Goal: Task Accomplishment & Management: Use online tool/utility

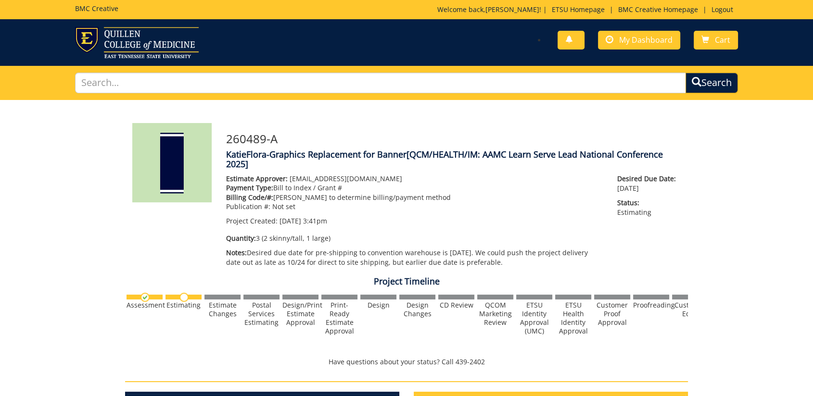
scroll to position [214, 0]
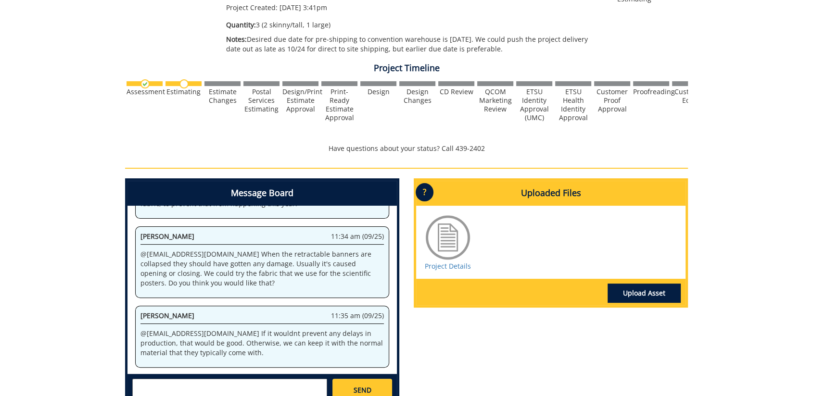
click at [603, 352] on div "Message Board System 3:41 pm (09/11) Welcome to the Project Messenger. All mess…" at bounding box center [406, 297] width 577 height 238
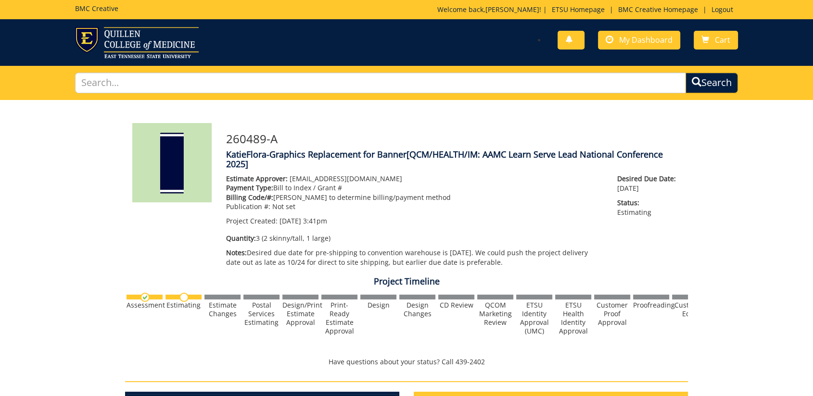
scroll to position [160, 0]
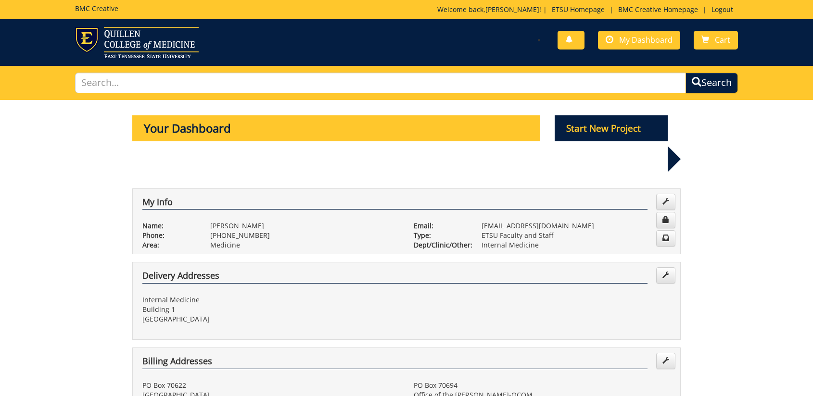
scroll to position [374, 0]
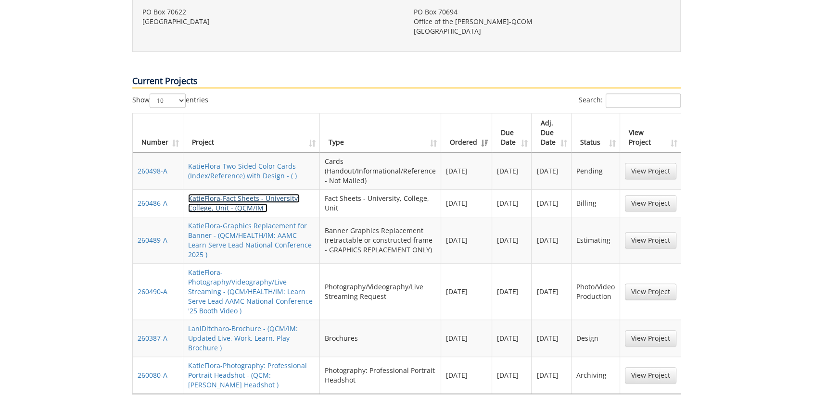
click at [241, 194] on link "KatieFlora-Fact Sheets - University, College, Unit - (QCM/IM )" at bounding box center [244, 203] width 112 height 19
click at [415, 189] on td "Fact Sheets - University, College, Unit" at bounding box center [380, 202] width 121 height 27
click at [411, 189] on td "Fact Sheets - University, College, Unit" at bounding box center [380, 202] width 121 height 27
drag, startPoint x: 411, startPoint y: 169, endPoint x: 414, endPoint y: 177, distance: 8.2
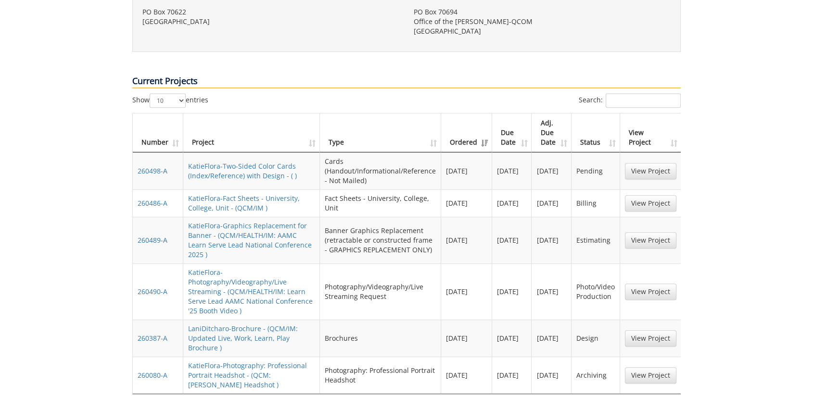
click at [414, 189] on td "Fact Sheets - University, College, Unit" at bounding box center [380, 202] width 121 height 27
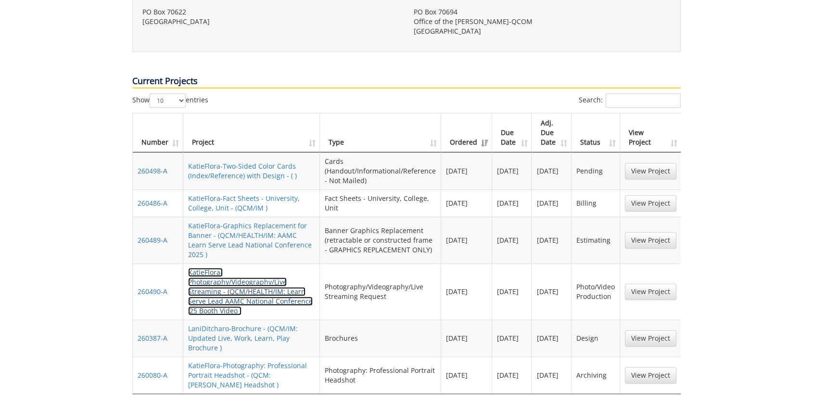
click at [256, 268] on link "KatieFlora-Photography/Videography/Live Streaming - (QCM/HEALTH/IM: Learn Serve…" at bounding box center [250, 292] width 125 height 48
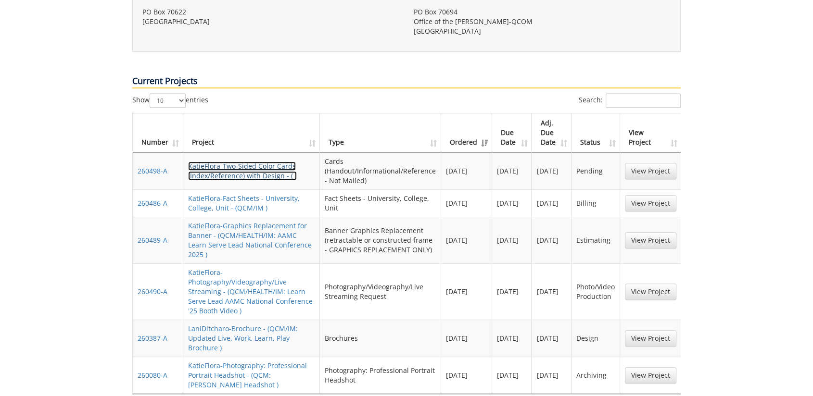
click at [222, 162] on link "KatieFlora-Two-Sided Color Cards (Index/Reference) with Design - ( )" at bounding box center [242, 171] width 109 height 19
click at [250, 162] on link "KatieFlora-Two-Sided Color Cards (Index/Reference) with Design - ( )" at bounding box center [242, 171] width 109 height 19
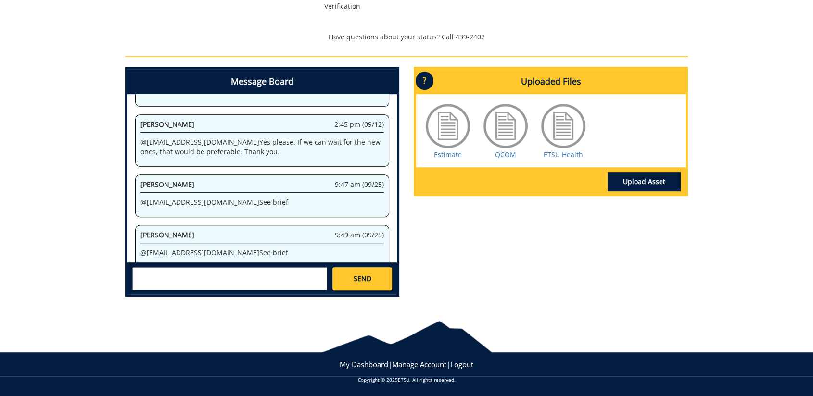
scroll to position [278, 0]
click at [470, 253] on div "Message Board System 2:25 pm (09/11) Welcome to the Project Messenger. All mess…" at bounding box center [406, 186] width 577 height 238
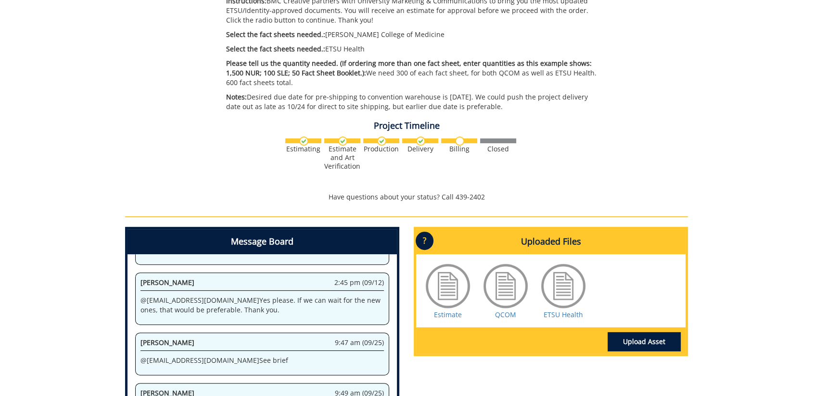
scroll to position [335, 0]
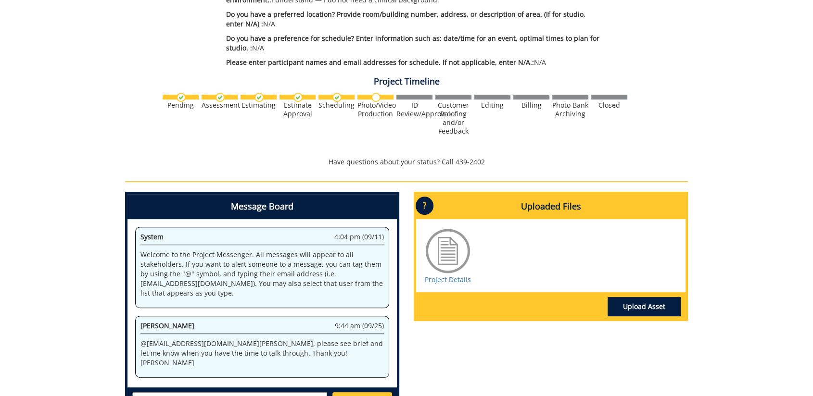
scroll to position [374, 0]
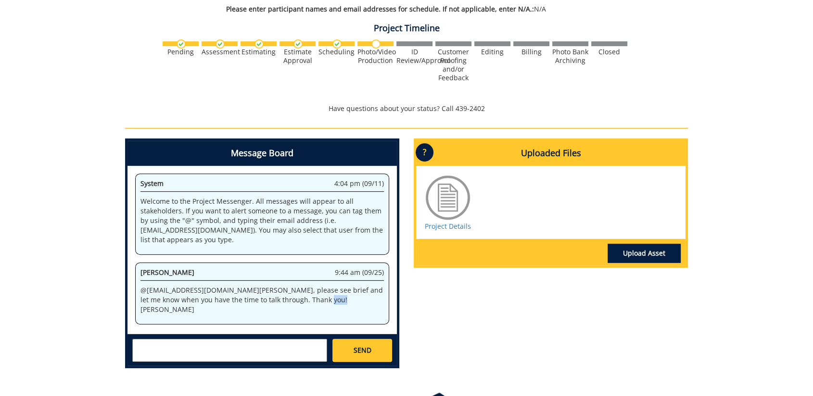
drag, startPoint x: 270, startPoint y: 290, endPoint x: 277, endPoint y: 290, distance: 6.7
click at [277, 290] on p "@ [EMAIL_ADDRESS][DOMAIN_NAME] [PERSON_NAME], please see brief and let me know …" at bounding box center [261, 300] width 243 height 29
drag, startPoint x: 277, startPoint y: 290, endPoint x: 285, endPoint y: 309, distance: 20.7
click at [285, 309] on div "System 4:04 pm (09/11) Welcome to the Project Messenger. All messages will appe…" at bounding box center [261, 250] width 269 height 168
click at [298, 299] on div "Jill Fair 9:44 am (09/25) @ carrollmo@etsu.edu Matthew, please see brief and le…" at bounding box center [262, 294] width 254 height 62
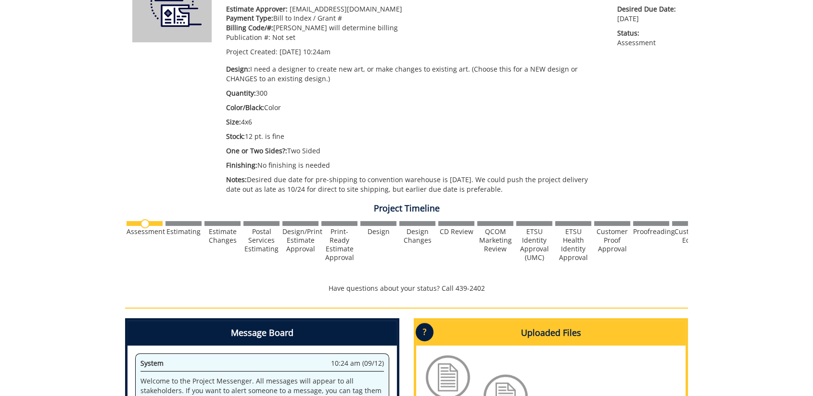
scroll to position [107, 0]
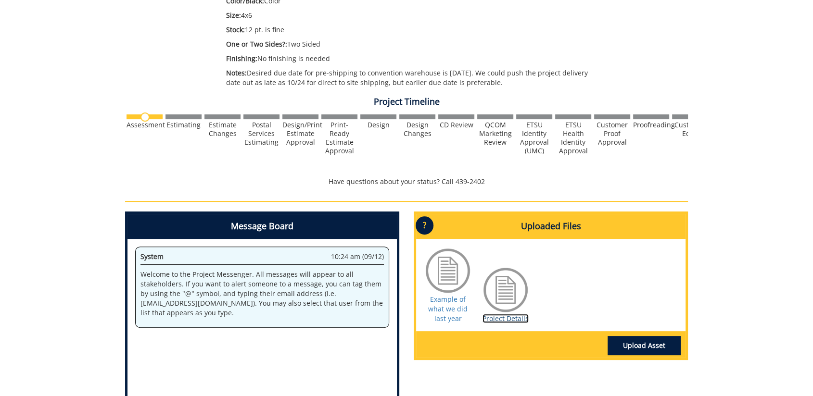
click at [507, 319] on link "Project Details" at bounding box center [505, 318] width 46 height 9
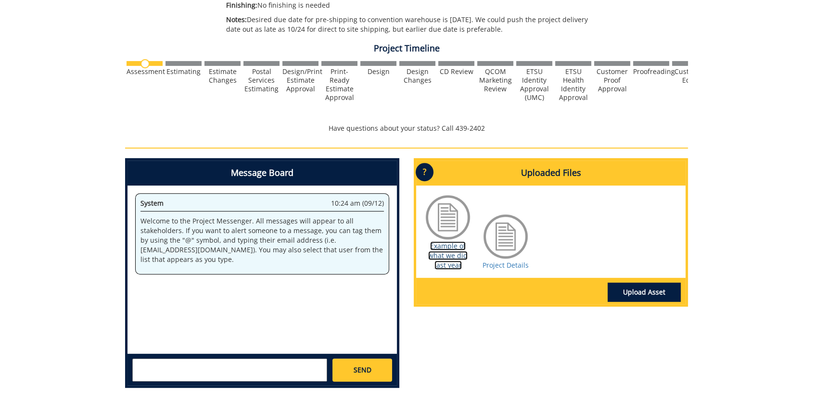
click at [447, 259] on link "Example of what we did last year" at bounding box center [447, 255] width 39 height 28
click at [506, 266] on link "Project Details" at bounding box center [505, 265] width 46 height 9
click at [501, 229] on div at bounding box center [505, 237] width 48 height 48
click at [446, 246] on link "Example of what we did last year" at bounding box center [447, 255] width 39 height 28
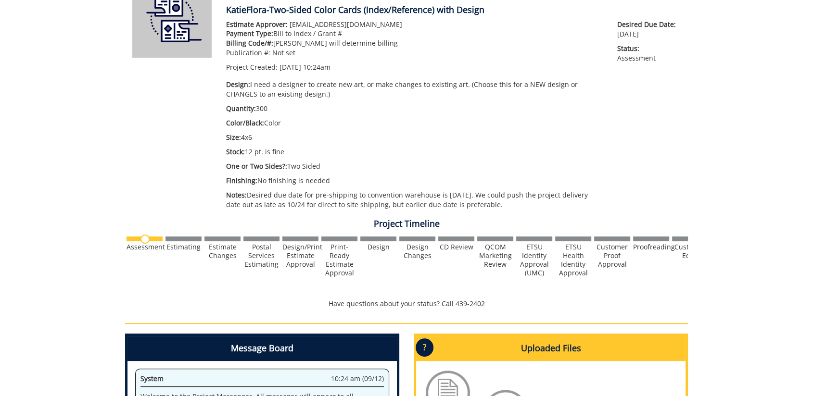
scroll to position [305, 0]
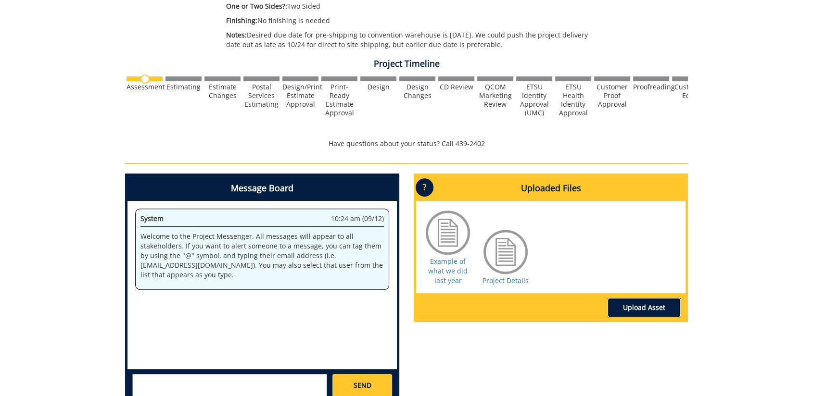
click at [647, 305] on link "Upload Asset" at bounding box center [643, 307] width 73 height 19
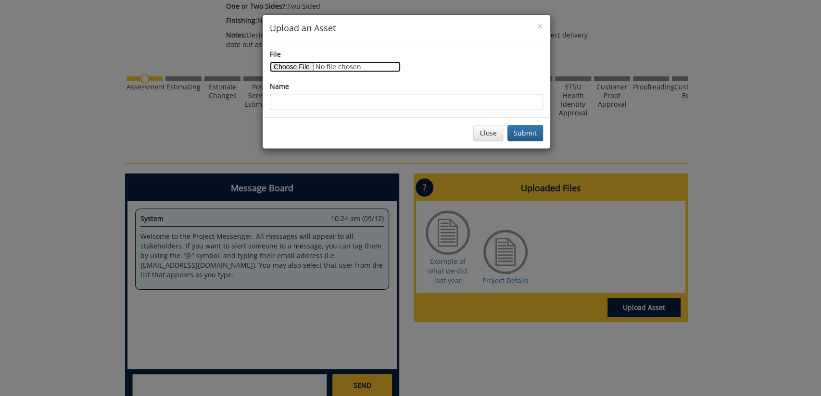
click at [298, 63] on input "File" at bounding box center [335, 67] width 131 height 11
click at [540, 29] on span "×" at bounding box center [540, 25] width 6 height 13
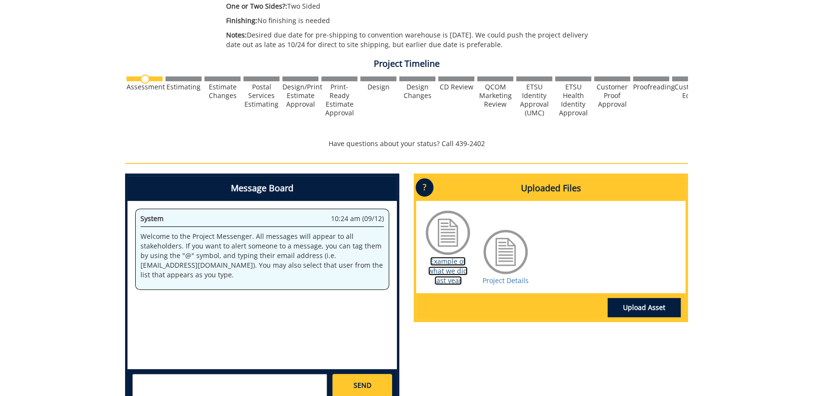
click at [453, 270] on link "Example of what we did last year" at bounding box center [447, 271] width 39 height 28
click at [510, 278] on link "Project Details" at bounding box center [505, 280] width 46 height 9
